Goal: Task Accomplishment & Management: Manage account settings

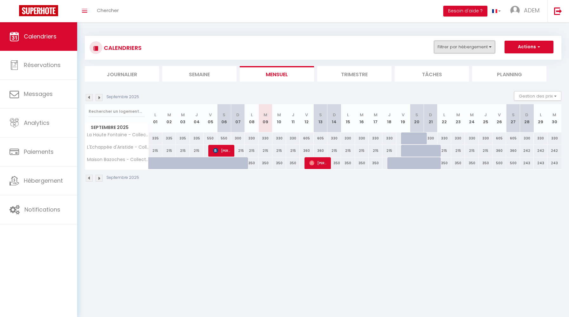
click at [447, 45] on button "Filtrer par hébergement" at bounding box center [464, 47] width 61 height 13
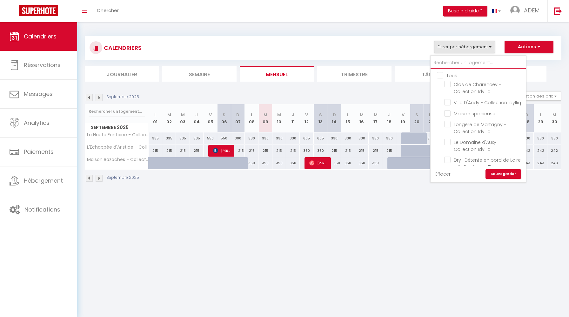
click at [443, 66] on input "text" at bounding box center [478, 62] width 95 height 11
type input "q"
checkbox input "false"
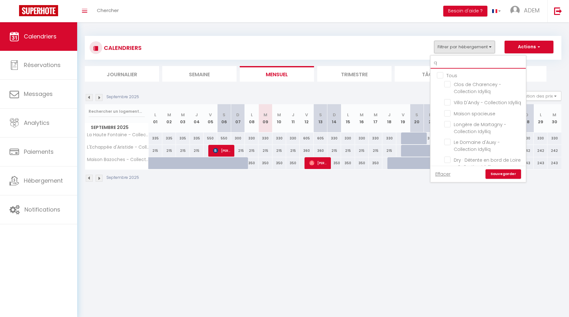
checkbox input "false"
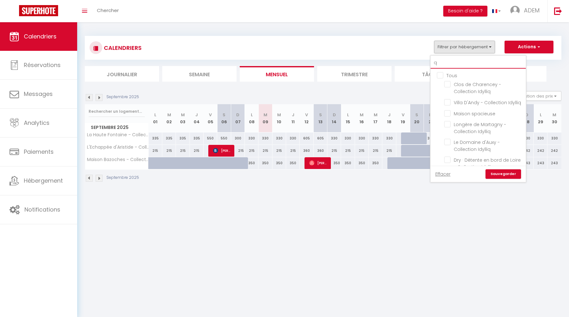
checkbox input "false"
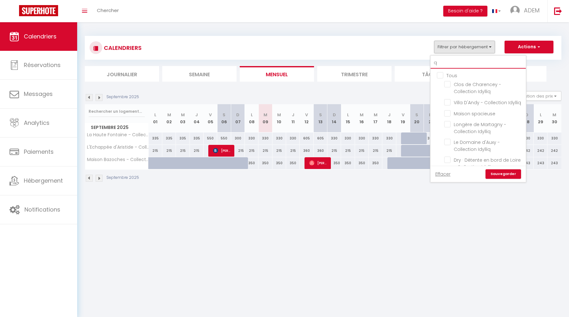
checkbox input "false"
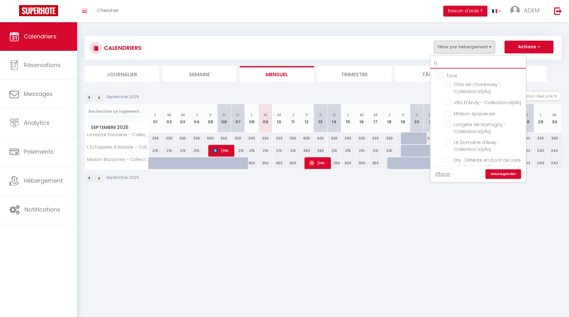
checkbox input "false"
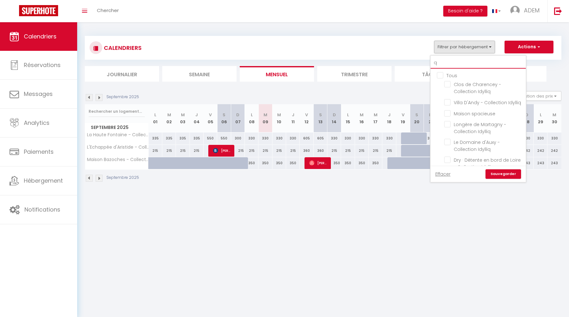
checkbox input "false"
checkbox input "true"
checkbox input "false"
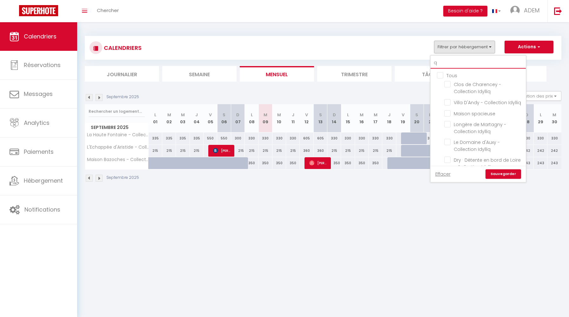
checkbox input "false"
checkbox input "true"
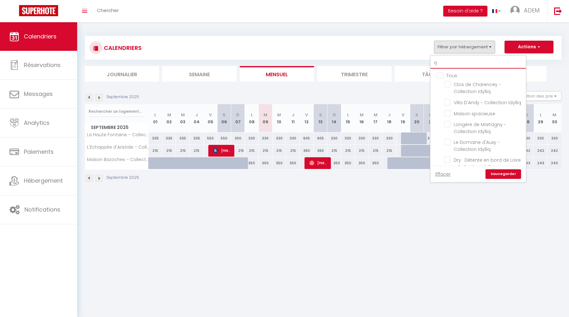
checkbox input "false"
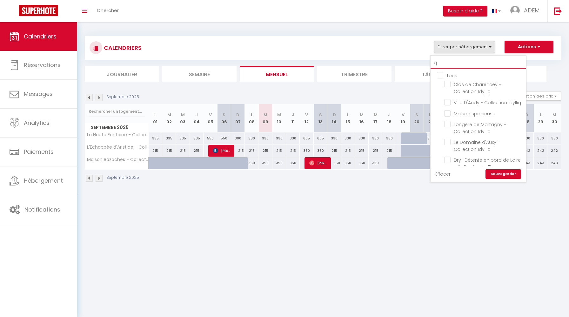
checkbox input "true"
checkbox input "false"
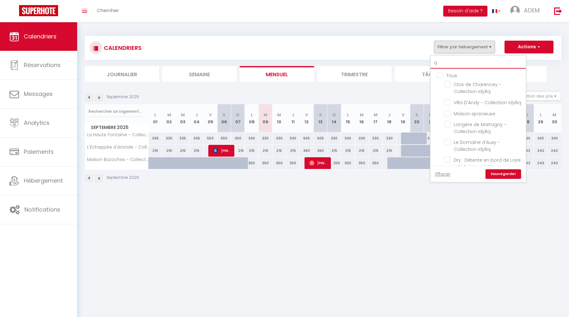
checkbox input "false"
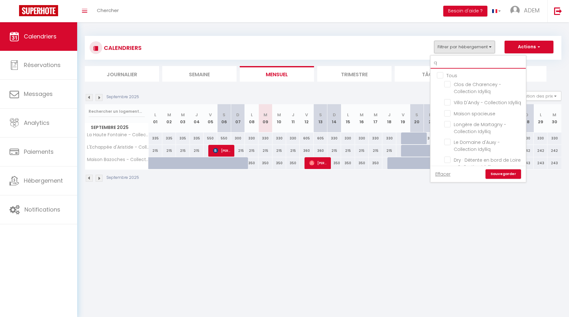
checkbox input "false"
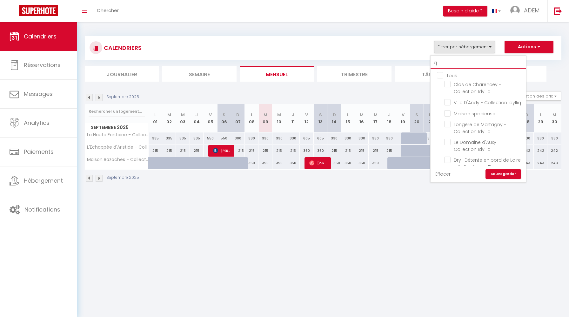
checkbox input "false"
type input "qu"
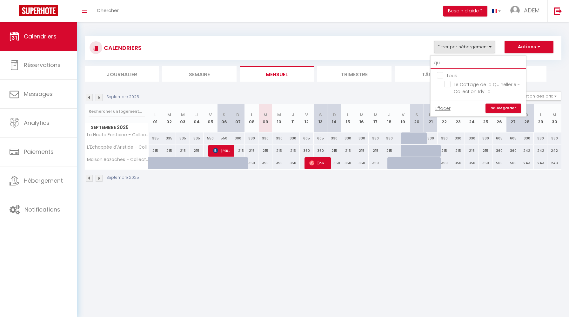
checkbox input "false"
type input "qui"
checkbox input "false"
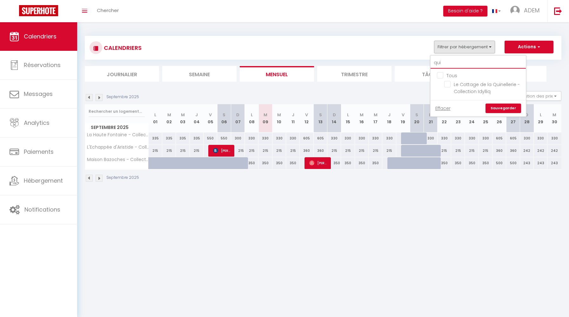
type input "quin"
checkbox input "false"
type input "quin"
click at [449, 86] on input "Le Cottage de la Quinellerie - Collection Idylliq" at bounding box center [483, 84] width 79 height 6
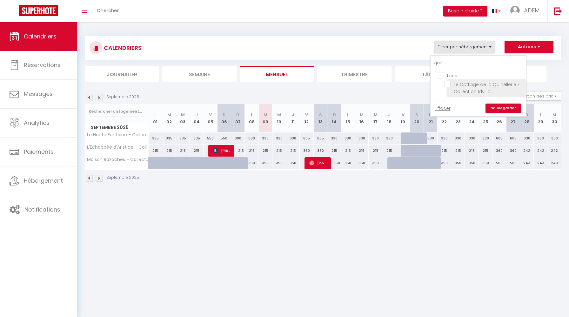
checkbox input "true"
click at [441, 76] on input "Tous" at bounding box center [484, 75] width 95 height 6
checkbox input "false"
click at [447, 83] on input "Le Cottage de la Quinellerie - Collection Idylliq" at bounding box center [483, 84] width 79 height 6
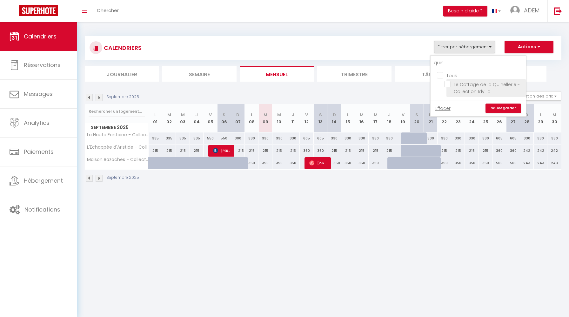
checkbox input "true"
click at [503, 112] on link "Sauvegarder" at bounding box center [504, 109] width 36 height 10
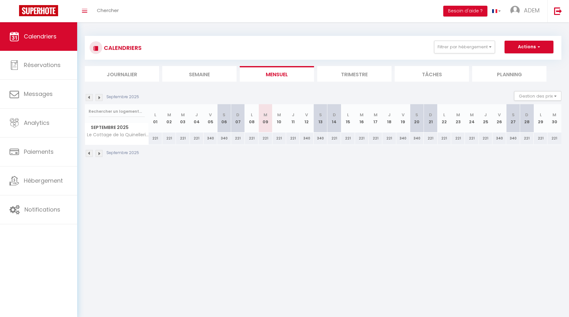
click at [332, 75] on li "Trimestre" at bounding box center [354, 74] width 74 height 16
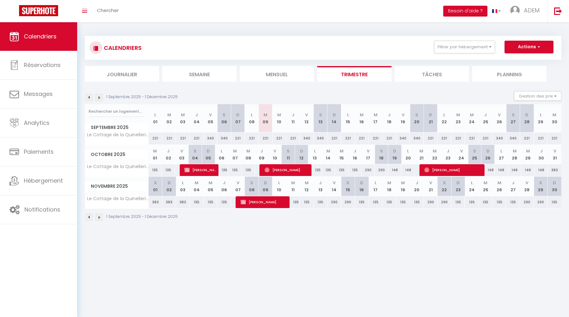
click at [156, 170] on div "135" at bounding box center [155, 170] width 13 height 12
type input "135"
type input "Mer 01 Octobre 2025"
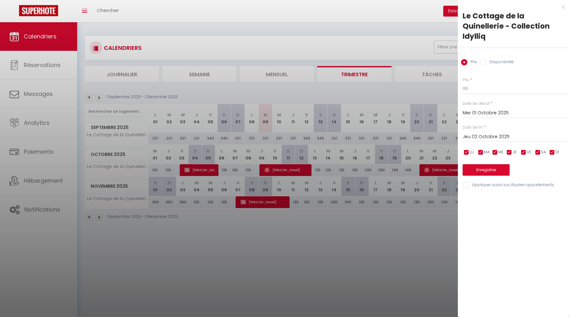
click at [468, 130] on label "Date de fin" at bounding box center [473, 127] width 20 height 6
click at [468, 134] on input "Jeu 02 Octobre 2025" at bounding box center [516, 137] width 106 height 8
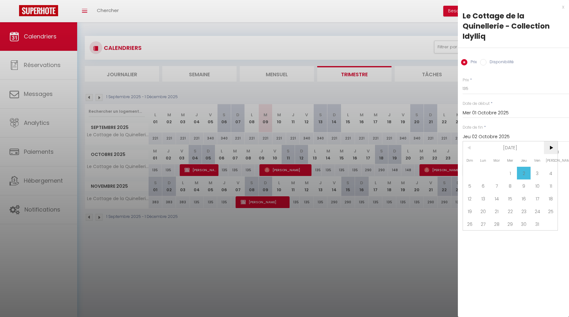
click at [554, 148] on span ">" at bounding box center [551, 147] width 14 height 13
click at [550, 150] on span ">" at bounding box center [551, 147] width 14 height 13
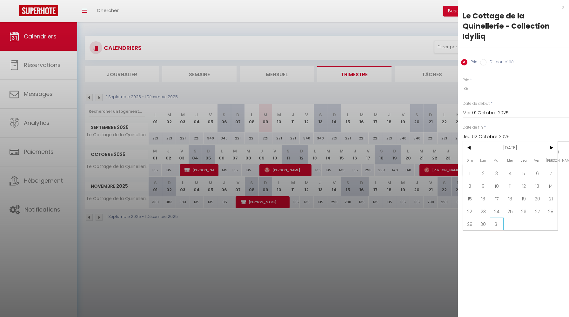
click at [501, 224] on span "31" at bounding box center [497, 224] width 14 height 13
type input "[DATE]"
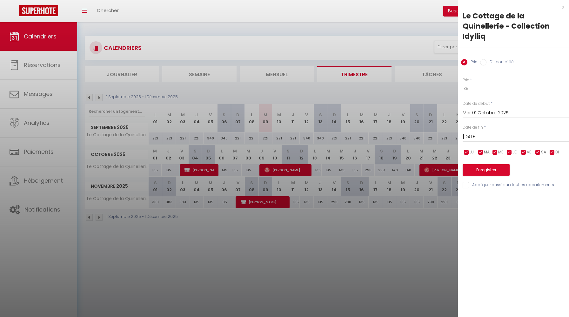
drag, startPoint x: 476, startPoint y: 90, endPoint x: 438, endPoint y: 90, distance: 38.1
click at [438, 90] on body "🟢 Des questions ou besoin d'assistance pour la migration AirBnB? Connectez-vous…" at bounding box center [284, 180] width 569 height 317
type input "200"
click at [525, 148] on div "Prix * 200 Statut * Disponible Indisponible Date de début * [DATE] < [DATE] > D…" at bounding box center [513, 129] width 111 height 120
click at [526, 152] on input "checkbox" at bounding box center [523, 152] width 6 height 6
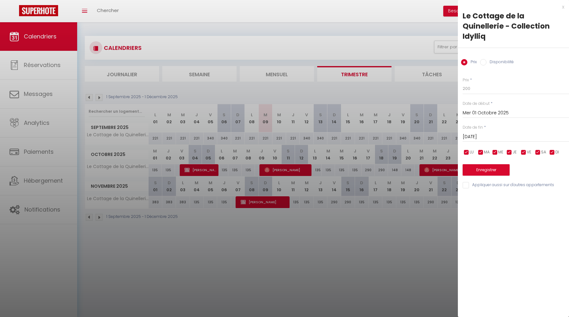
checkbox input "false"
click at [539, 152] on input "checkbox" at bounding box center [538, 152] width 6 height 6
checkbox input "false"
click at [491, 171] on button "Enregistrer" at bounding box center [486, 169] width 47 height 11
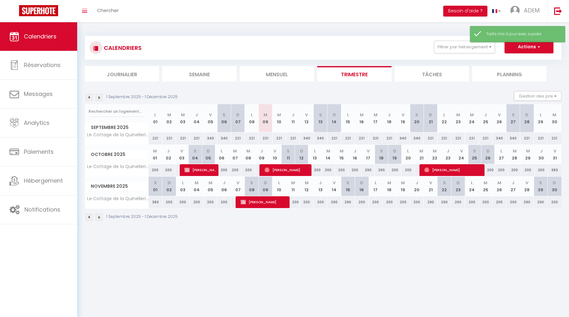
click at [97, 96] on img at bounding box center [99, 97] width 7 height 7
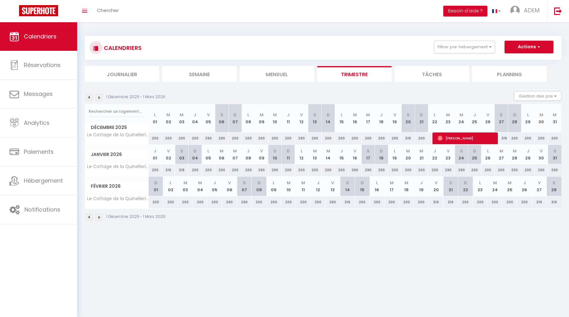
click at [544, 139] on div "200" at bounding box center [541, 138] width 13 height 12
type input "200"
type input "[DATE]"
type input "Mer 31 Décembre 2025"
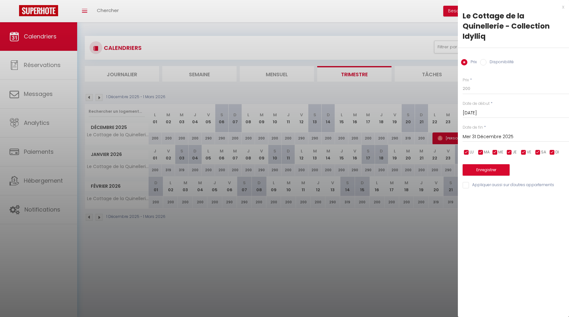
click at [411, 90] on div at bounding box center [284, 158] width 569 height 317
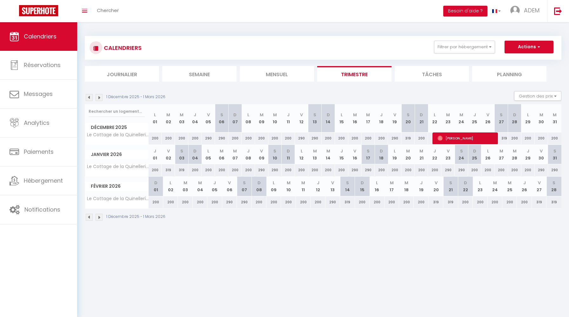
click at [552, 137] on div "200" at bounding box center [554, 138] width 13 height 12
type input "200"
type input "Mer 31 Décembre 2025"
type input "Jeu 01 Janvier 2026"
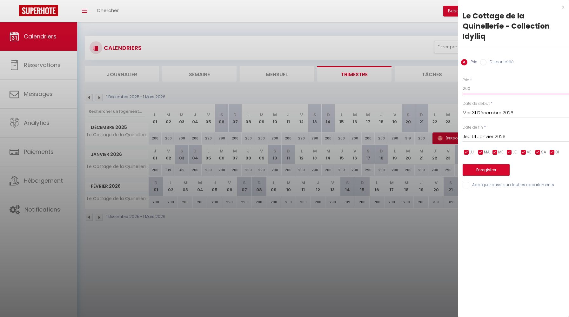
drag, startPoint x: 475, startPoint y: 85, endPoint x: 493, endPoint y: 89, distance: 17.8
click at [493, 89] on input "200" at bounding box center [516, 88] width 106 height 11
type input "500"
click at [495, 135] on input "Jeu 01 Janvier 2026" at bounding box center [516, 137] width 106 height 8
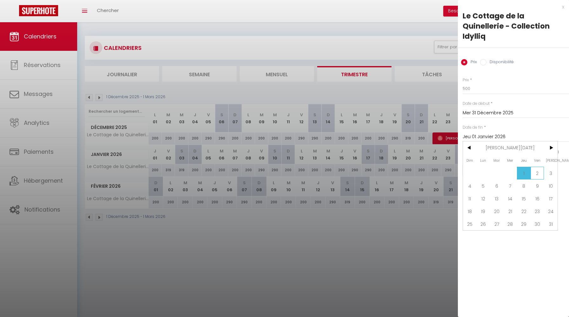
click at [538, 175] on span "2" at bounding box center [538, 173] width 14 height 13
type input "Ven 02 Janvier 2026"
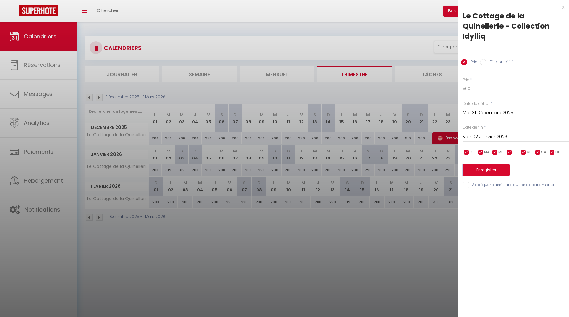
click at [489, 169] on button "Enregistrer" at bounding box center [486, 169] width 47 height 11
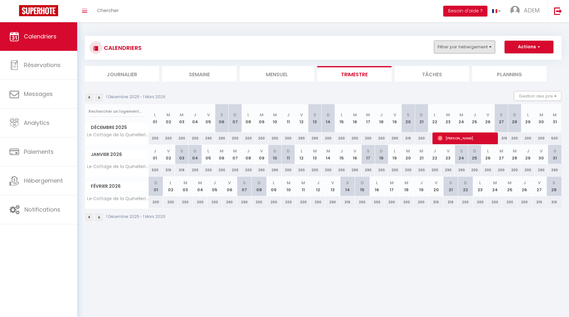
click at [463, 44] on button "Filtrer par hébergement" at bounding box center [464, 47] width 61 height 13
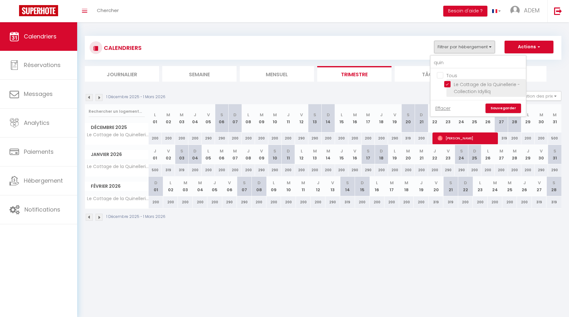
click at [448, 82] on input "Le Cottage de la Quinellerie - Collection Idylliq" at bounding box center [483, 84] width 79 height 6
checkbox input "false"
click at [434, 60] on input "quin" at bounding box center [478, 62] width 95 height 11
type input "g"
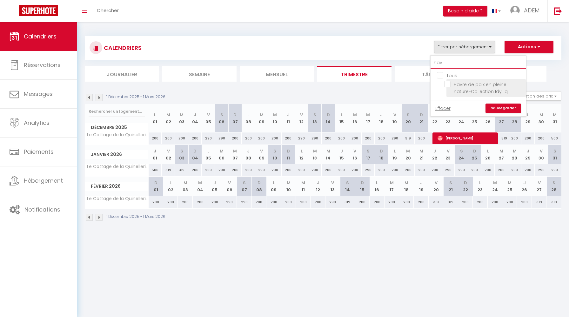
type input "hav"
click at [446, 84] on input "Havre de paix en pleine nature-Collection Idylliq" at bounding box center [483, 84] width 79 height 6
checkbox input "true"
click at [495, 105] on link "Sauvegarder" at bounding box center [504, 109] width 36 height 10
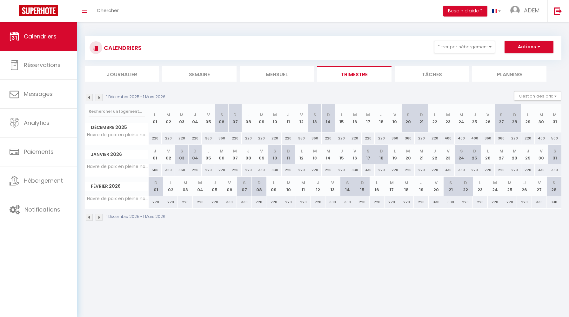
click at [480, 54] on div "CALENDRIERS Filtrer par hébergement hav Tous Havre de paix en pleine nature-Col…" at bounding box center [323, 48] width 467 height 14
click at [480, 52] on button "Filtrer par hébergement" at bounding box center [464, 47] width 61 height 13
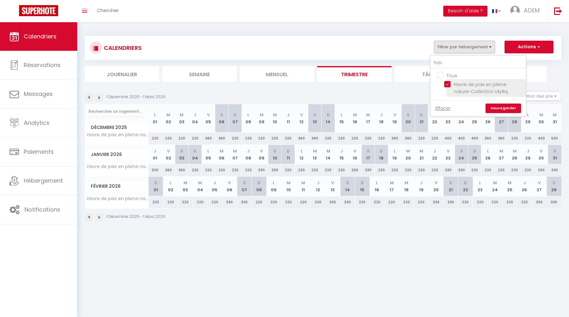
click at [450, 84] on input "Havre de paix en pleine nature-Collection Idylliq" at bounding box center [483, 84] width 79 height 6
checkbox input "false"
click at [440, 64] on input "hav" at bounding box center [478, 62] width 95 height 11
type input "quin"
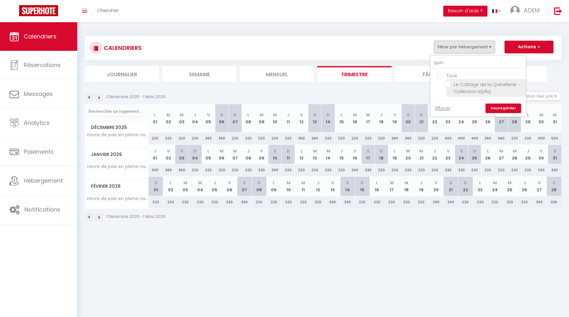
click at [448, 81] on input "Le Cottage de la Quinellerie - Collection Idylliq" at bounding box center [483, 84] width 79 height 6
checkbox input "true"
click at [499, 108] on link "Sauvegarder" at bounding box center [504, 109] width 36 height 10
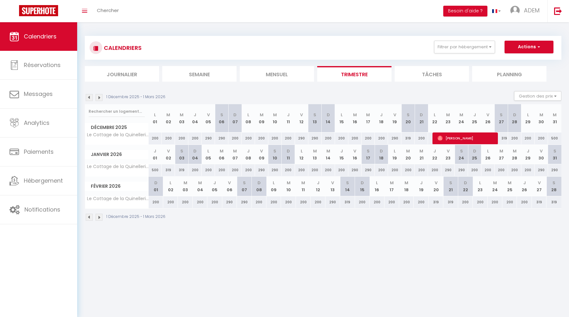
click at [91, 97] on img at bounding box center [89, 97] width 7 height 7
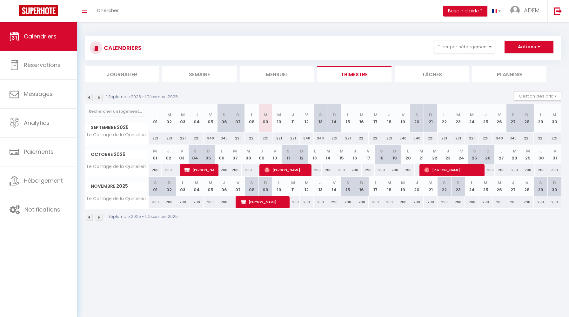
click at [307, 138] on div "340" at bounding box center [307, 138] width 14 height 12
type input "340"
type input "Ven 12 Septembre 2025"
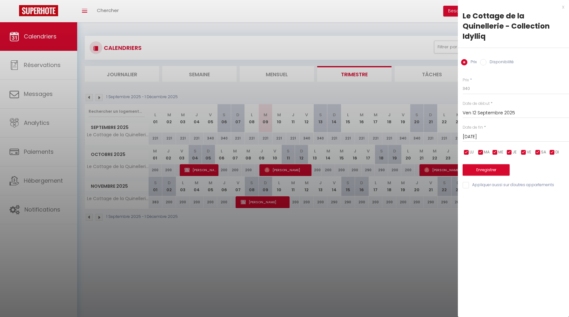
click at [476, 135] on input "[DATE]" at bounding box center [516, 137] width 106 height 8
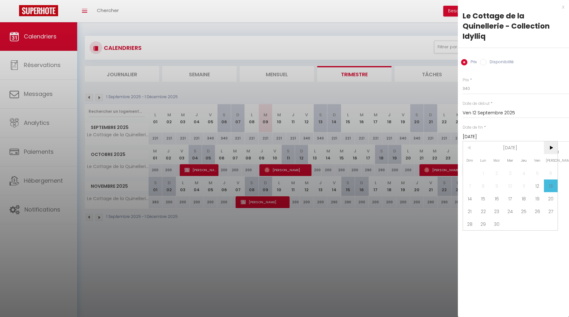
click at [545, 148] on span ">" at bounding box center [551, 147] width 14 height 13
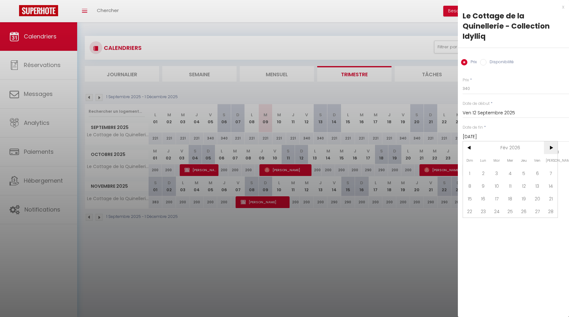
click at [545, 148] on span ">" at bounding box center [551, 147] width 14 height 13
click at [471, 151] on span "<" at bounding box center [470, 147] width 14 height 13
click at [500, 222] on span "31" at bounding box center [497, 224] width 14 height 13
type input "[DATE]"
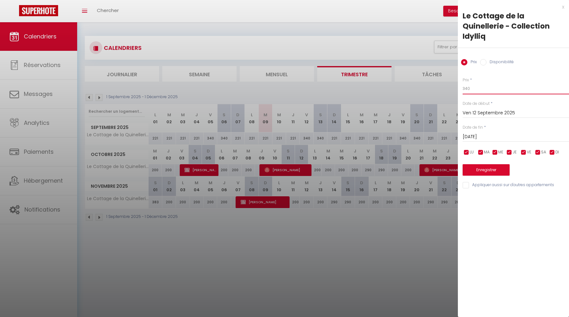
click at [491, 90] on input "340" at bounding box center [516, 88] width 106 height 11
type input "300"
click at [554, 151] on input "checkbox" at bounding box center [552, 152] width 6 height 6
checkbox input "false"
click at [516, 151] on span "JE" at bounding box center [515, 152] width 4 height 6
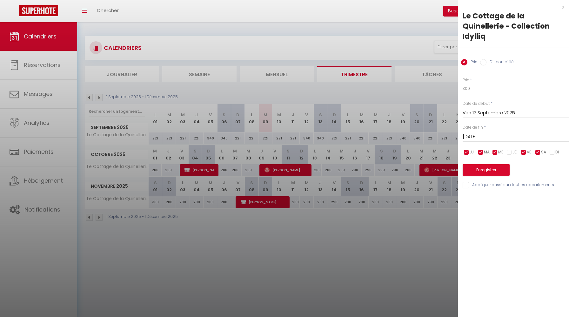
checkbox input "false"
click at [497, 151] on input "checkbox" at bounding box center [495, 152] width 6 height 6
checkbox input "false"
click at [483, 151] on input "checkbox" at bounding box center [481, 152] width 6 height 6
checkbox input "false"
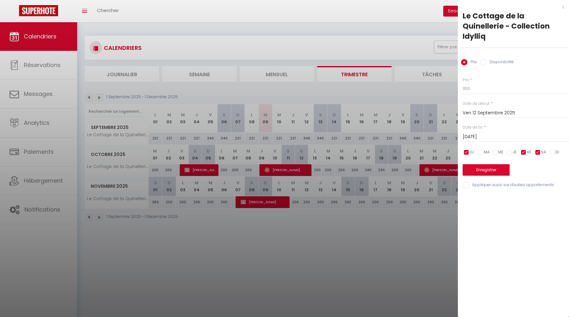
click at [463, 151] on input "checkbox" at bounding box center [466, 152] width 6 height 6
checkbox input "false"
click at [492, 167] on button "Enregistrer" at bounding box center [486, 169] width 47 height 11
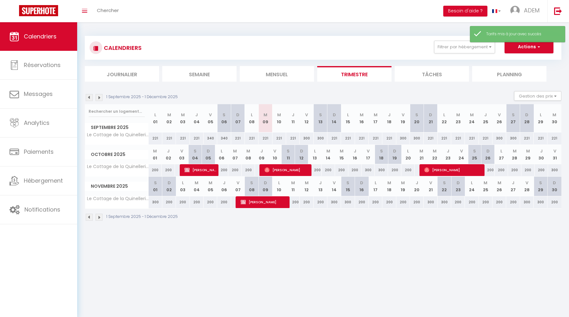
click at [98, 97] on img at bounding box center [99, 97] width 7 height 7
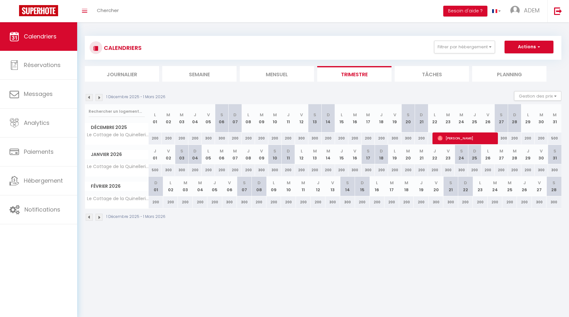
click at [98, 97] on img at bounding box center [99, 97] width 7 height 7
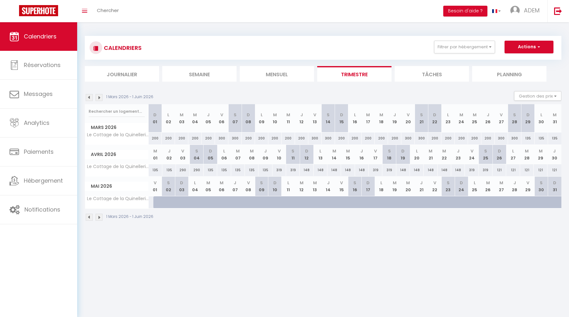
click at [182, 171] on div "290" at bounding box center [183, 170] width 14 height 12
type input "290"
type input "Ven 03 Avril 2026"
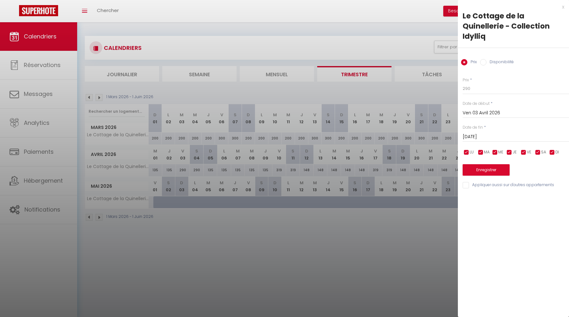
click at [483, 139] on input "[DATE]" at bounding box center [516, 137] width 106 height 8
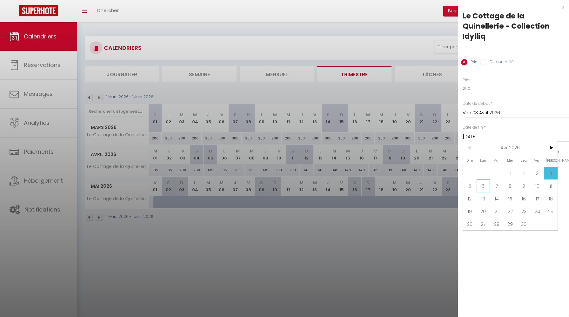
click at [482, 183] on span "6" at bounding box center [484, 185] width 14 height 13
type input "Lun 06 Avril 2026"
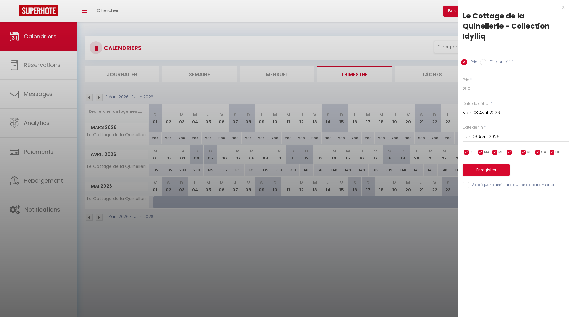
drag, startPoint x: 483, startPoint y: 92, endPoint x: 448, endPoint y: 86, distance: 34.8
click at [448, 86] on body "🟢 Des questions ou besoin d'assistance pour la migration AirBnB? Connectez-vous…" at bounding box center [284, 180] width 569 height 317
type input "300"
click at [478, 169] on button "Enregistrer" at bounding box center [486, 169] width 47 height 11
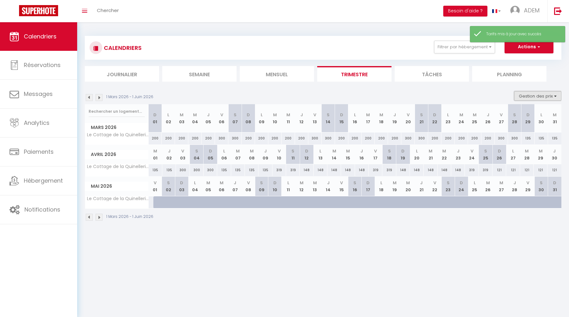
click at [554, 97] on button "Gestion des prix" at bounding box center [537, 96] width 47 height 10
click at [534, 115] on input "Nb Nuits minimum" at bounding box center [532, 115] width 57 height 6
checkbox input "true"
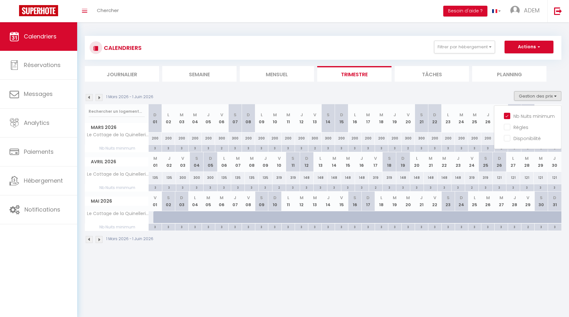
click at [91, 97] on img at bounding box center [89, 97] width 7 height 7
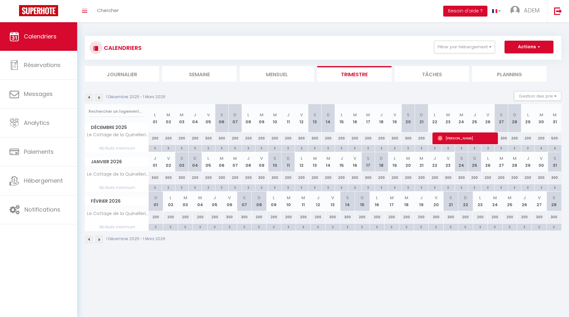
click at [540, 138] on div "200" at bounding box center [541, 138] width 13 height 12
type input "200"
type input "[DATE]"
type input "Mer 31 Décembre 2025"
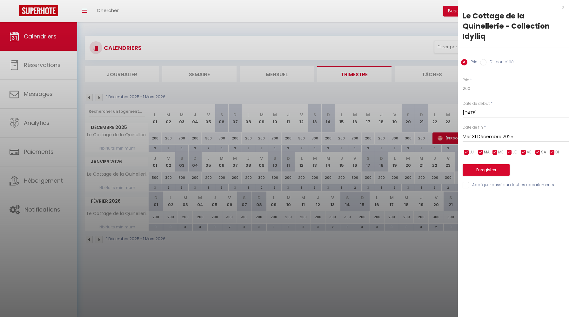
drag, startPoint x: 481, startPoint y: 93, endPoint x: 441, endPoint y: 87, distance: 40.4
click at [441, 87] on body "🟢 Des questions ou besoin d'assistance pour la migration AirBnB? Connectez-vous…" at bounding box center [284, 180] width 569 height 317
type input "300"
click at [482, 171] on button "Enregistrer" at bounding box center [486, 169] width 47 height 11
